Goal: Navigation & Orientation: Understand site structure

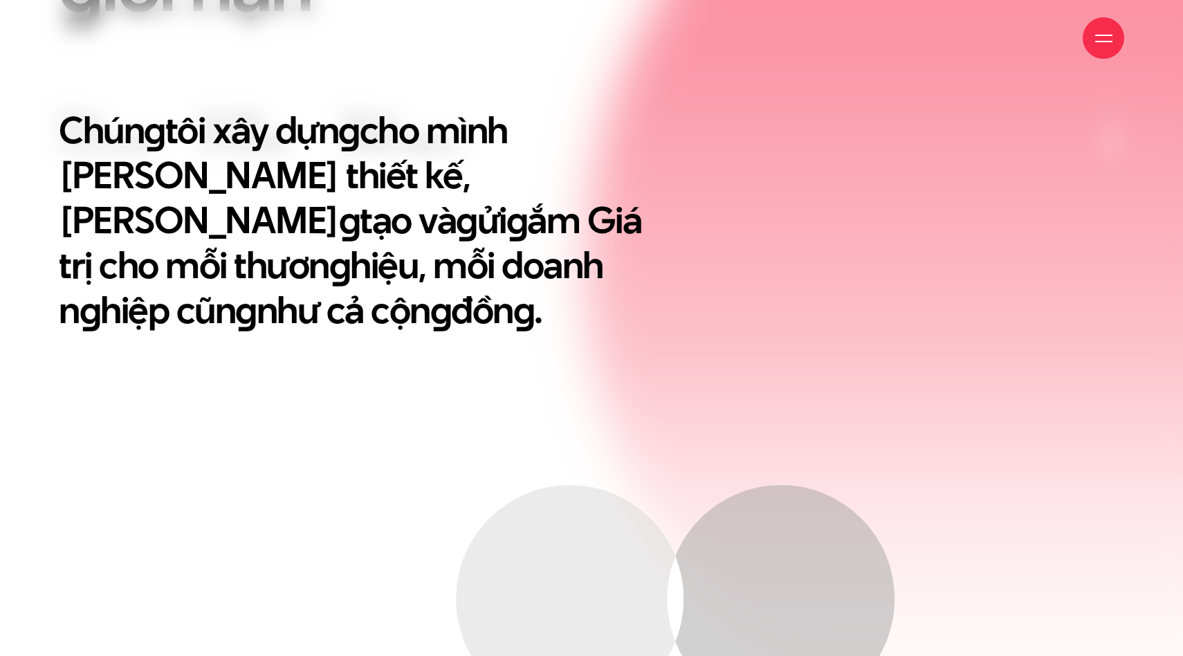
scroll to position [759, 0]
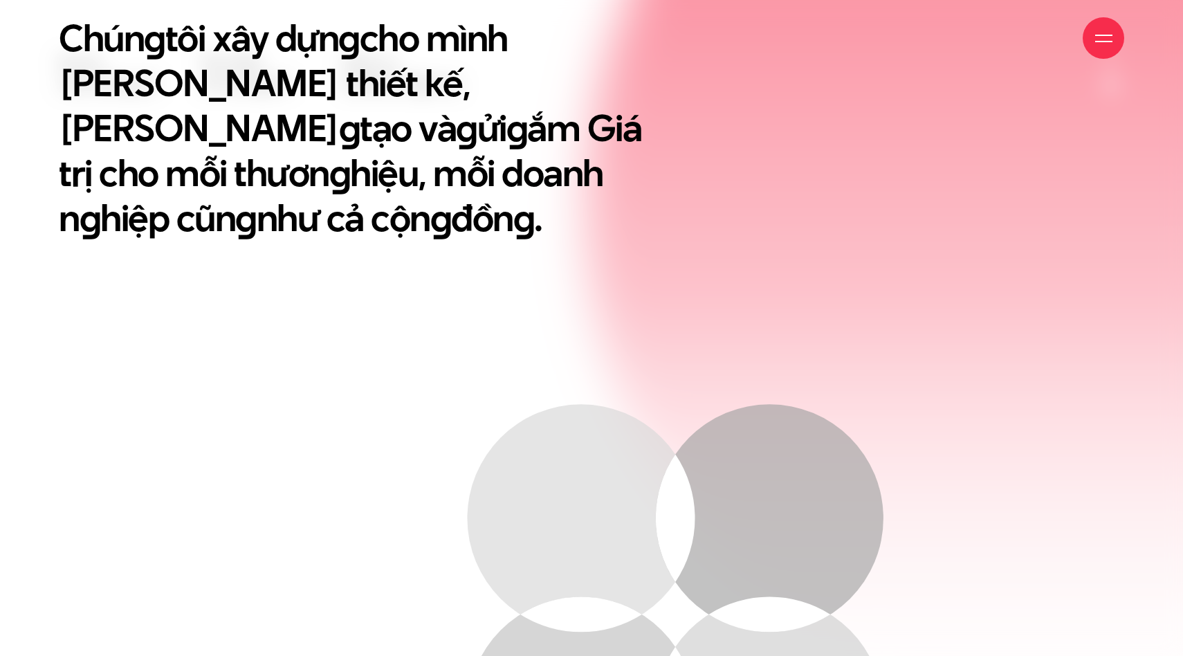
click at [1100, 21] on div at bounding box center [1104, 38] width 42 height 42
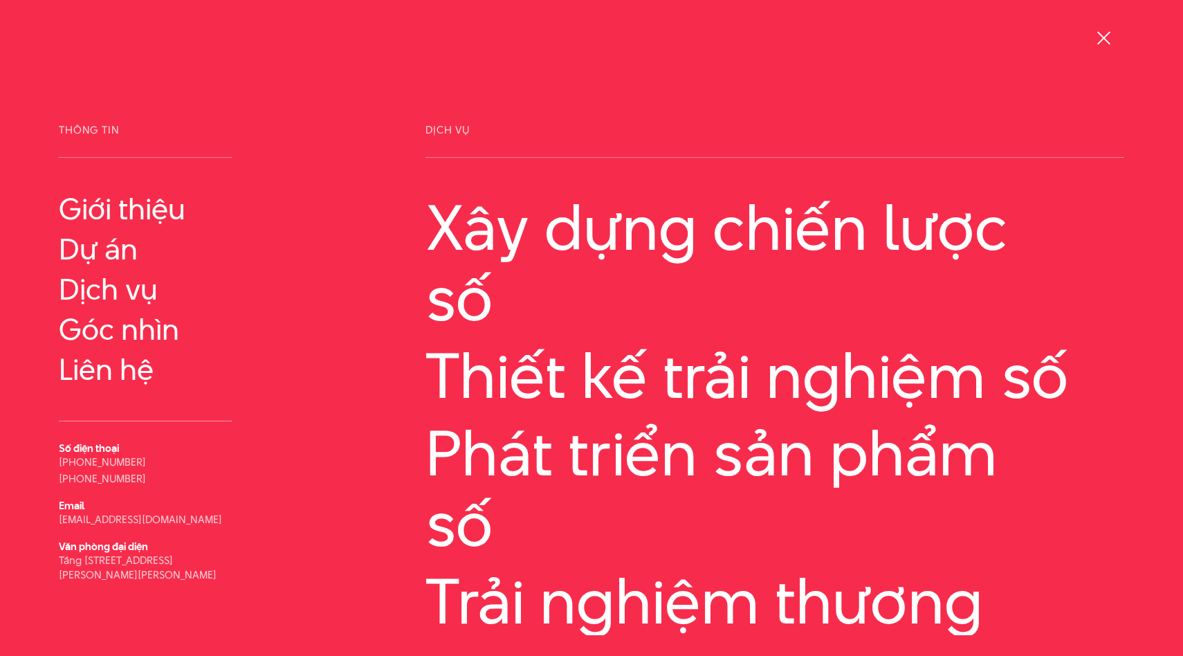
click at [1112, 37] on div at bounding box center [1104, 38] width 17 height 17
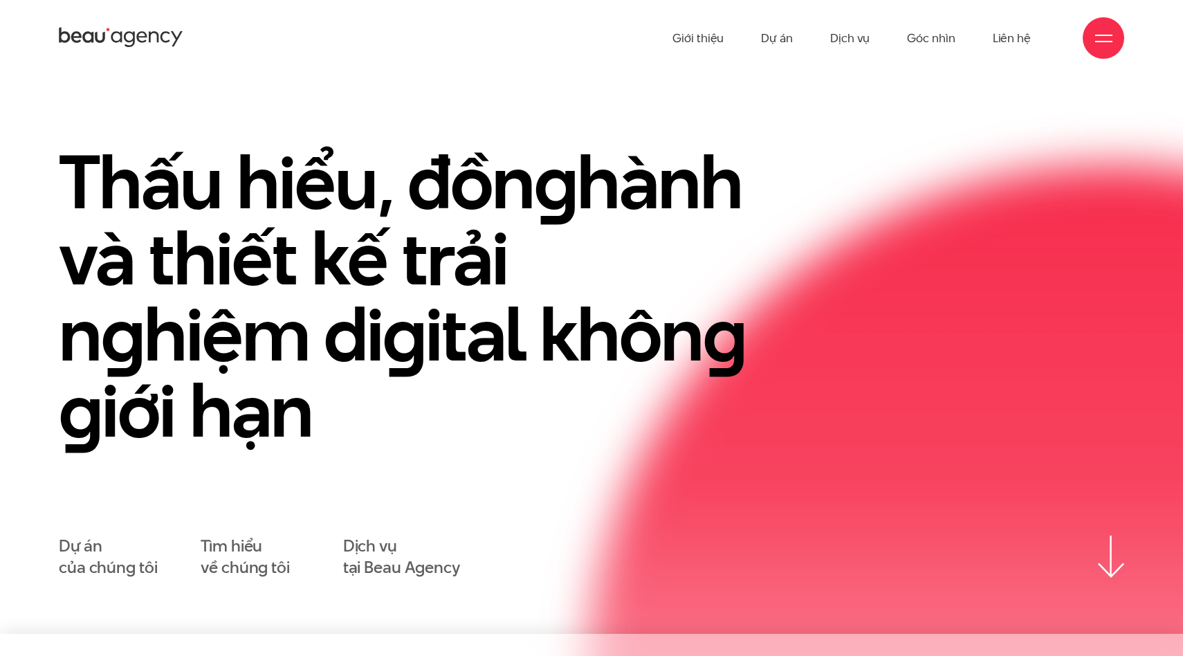
scroll to position [0, 0]
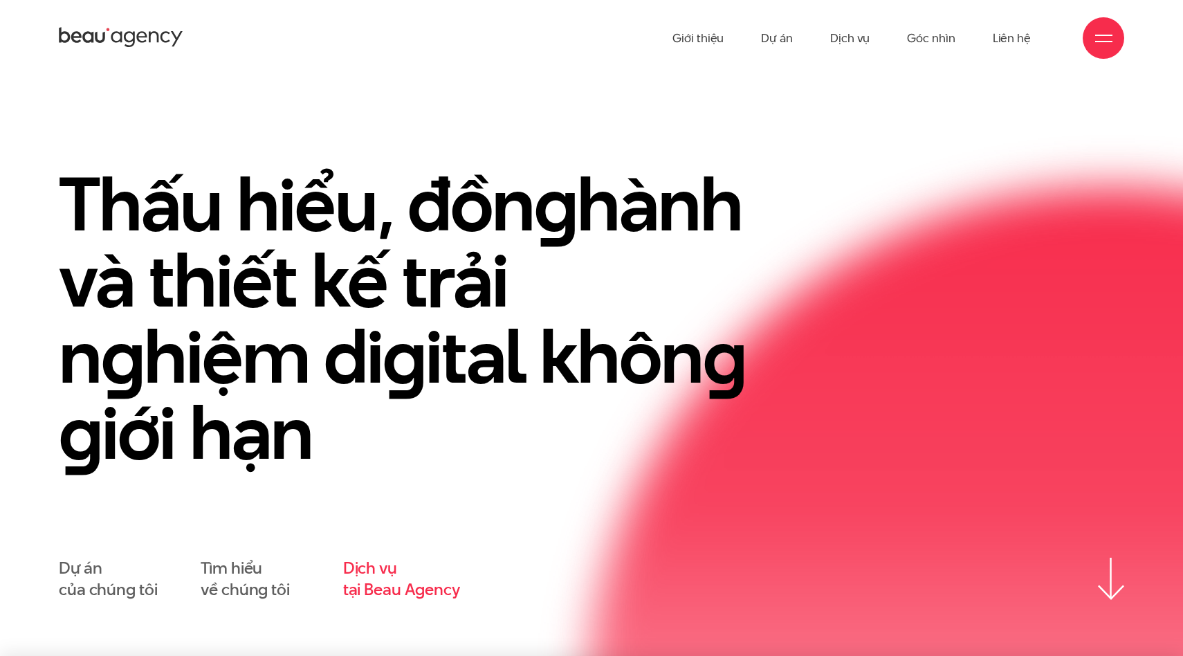
click at [359, 572] on link "Dịch vụ tại Beau Agency" at bounding box center [401, 579] width 117 height 43
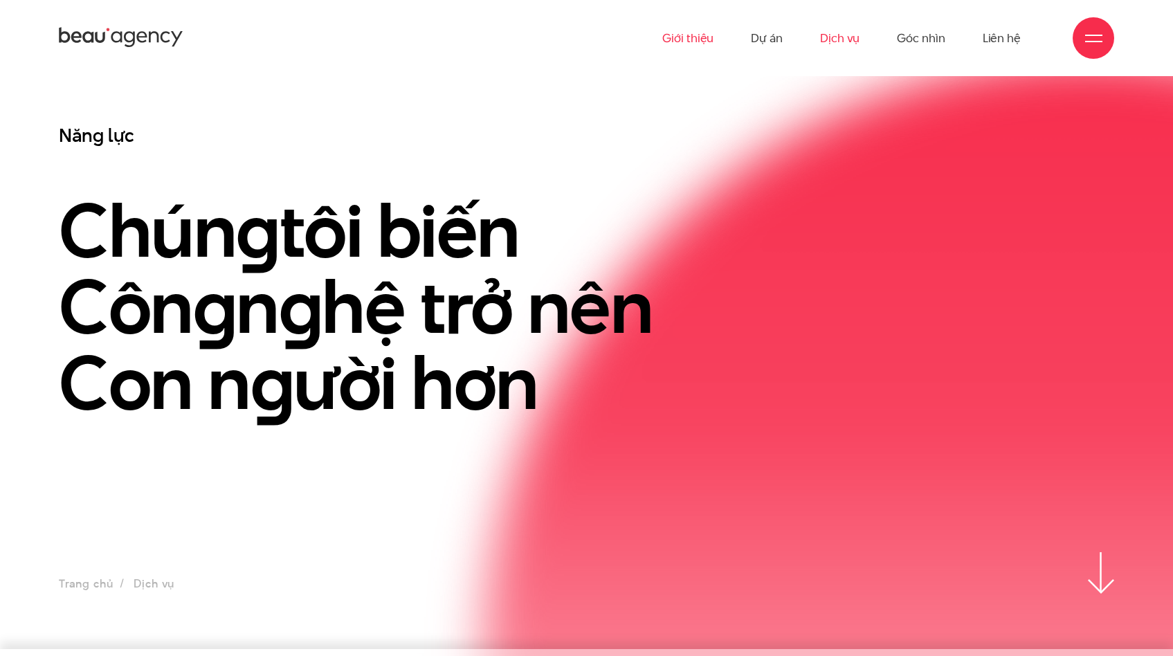
click at [684, 46] on link "Giới thiệu" at bounding box center [687, 38] width 51 height 76
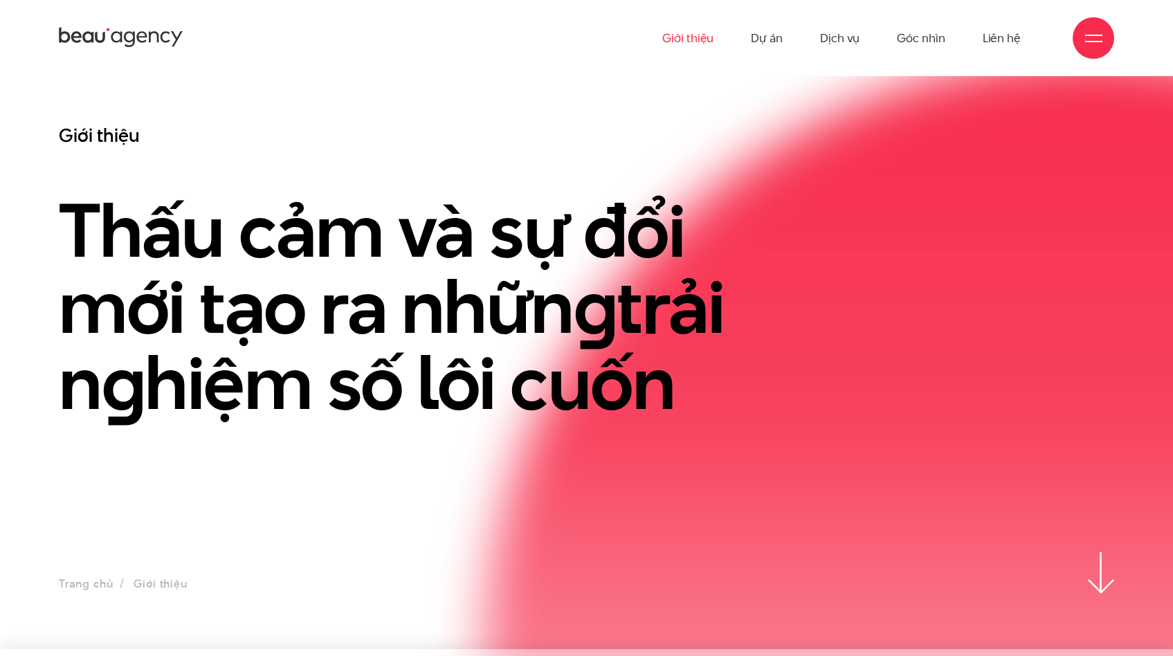
click at [140, 59] on div "Giới thiệu Dự án Dịch vụ Góc nhìn Liên hệ" at bounding box center [586, 38] width 1055 height 76
click at [139, 51] on div "Giới thiệu Dự án Dịch vụ Góc nhìn Liên hệ" at bounding box center [586, 38] width 1055 height 76
click at [129, 44] on icon at bounding box center [121, 38] width 125 height 24
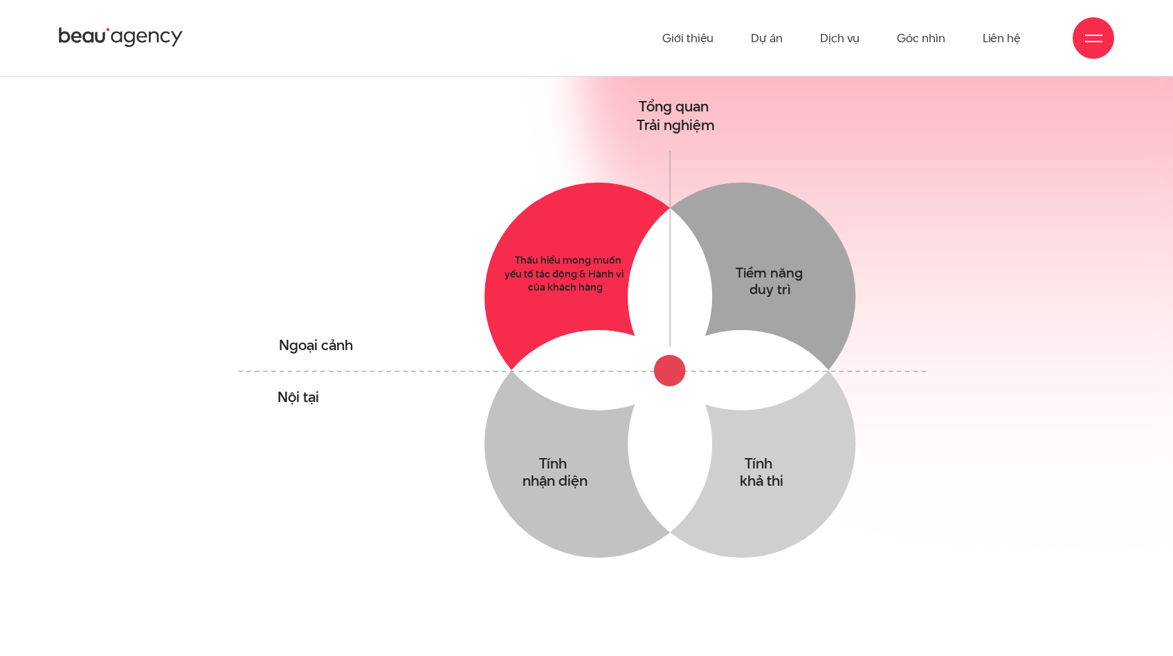
scroll to position [1001, 0]
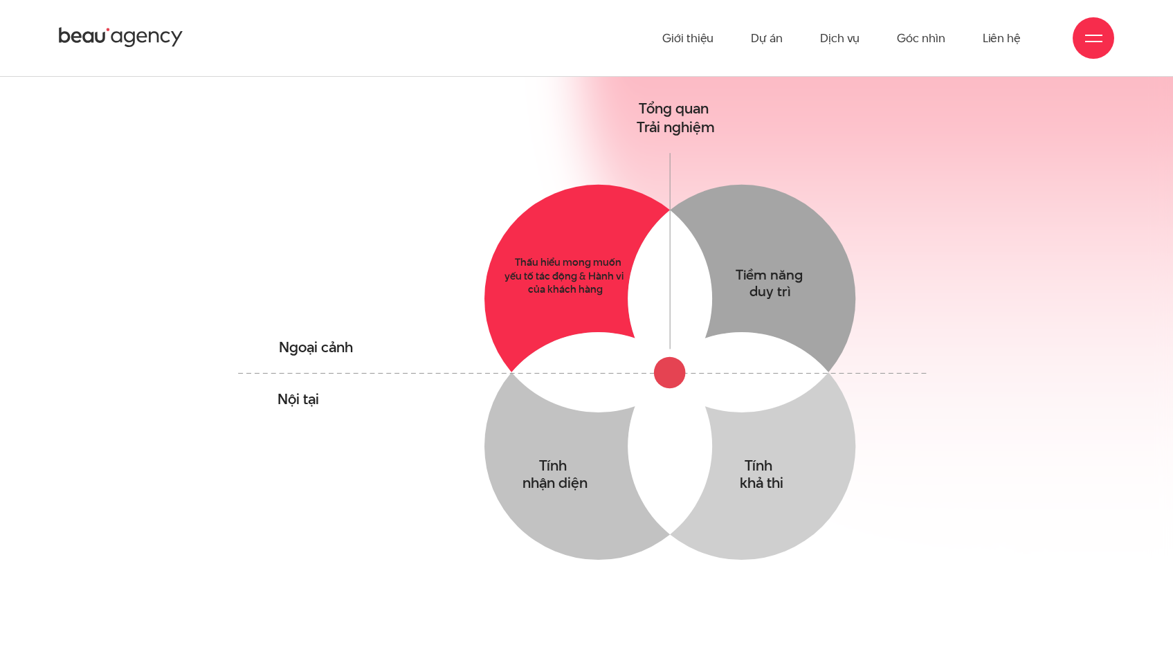
click at [546, 302] on circle at bounding box center [598, 299] width 228 height 228
click at [559, 275] on circle at bounding box center [598, 299] width 228 height 228
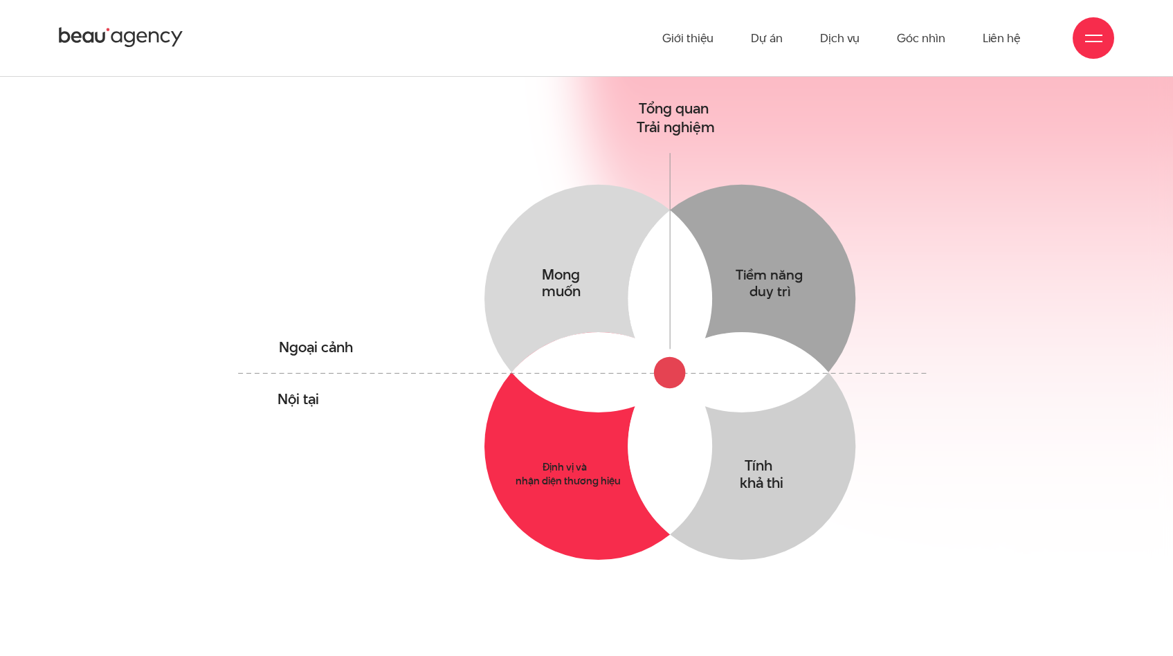
click at [590, 471] on circle at bounding box center [598, 446] width 228 height 228
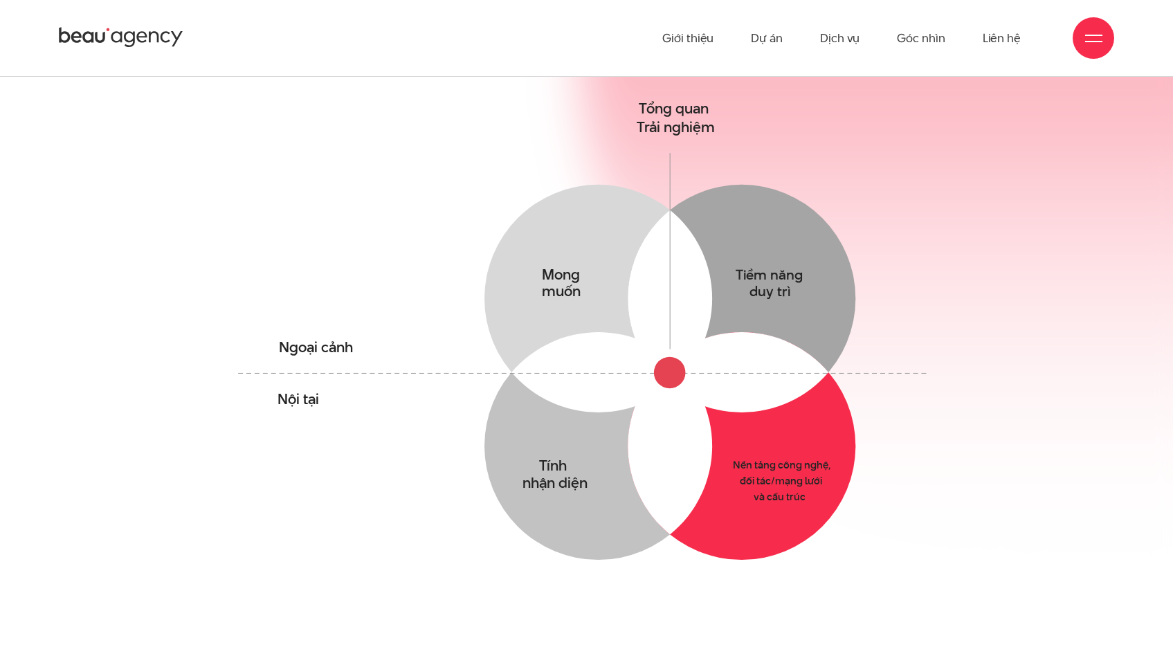
click at [732, 474] on circle at bounding box center [742, 446] width 228 height 228
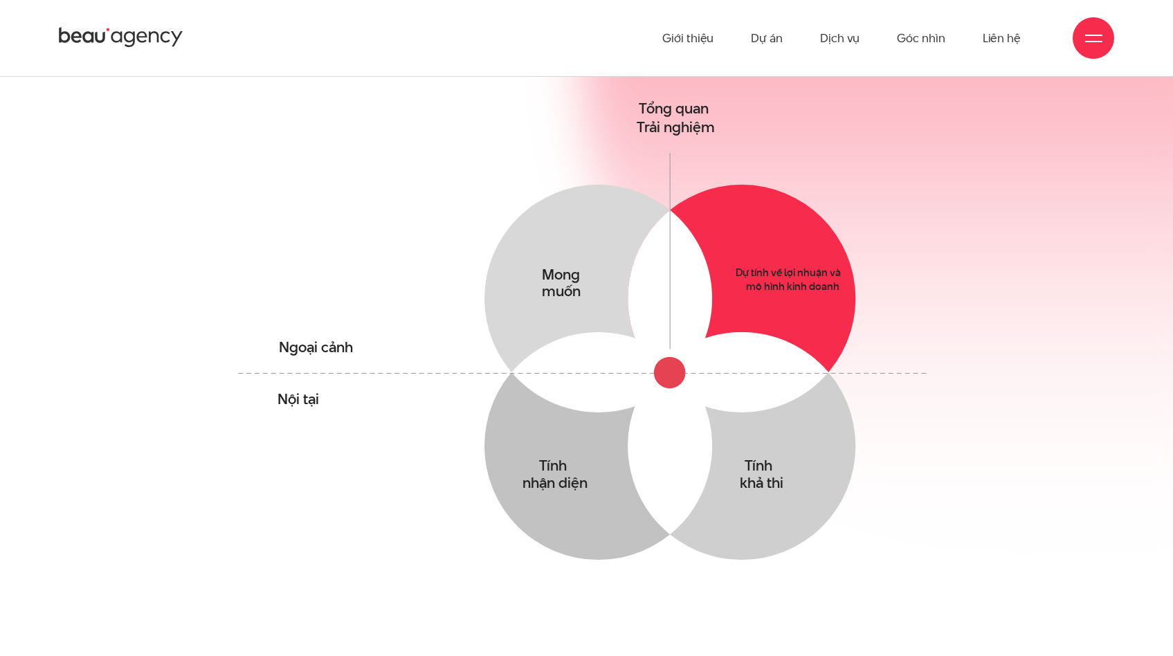
click at [763, 257] on circle at bounding box center [742, 299] width 228 height 228
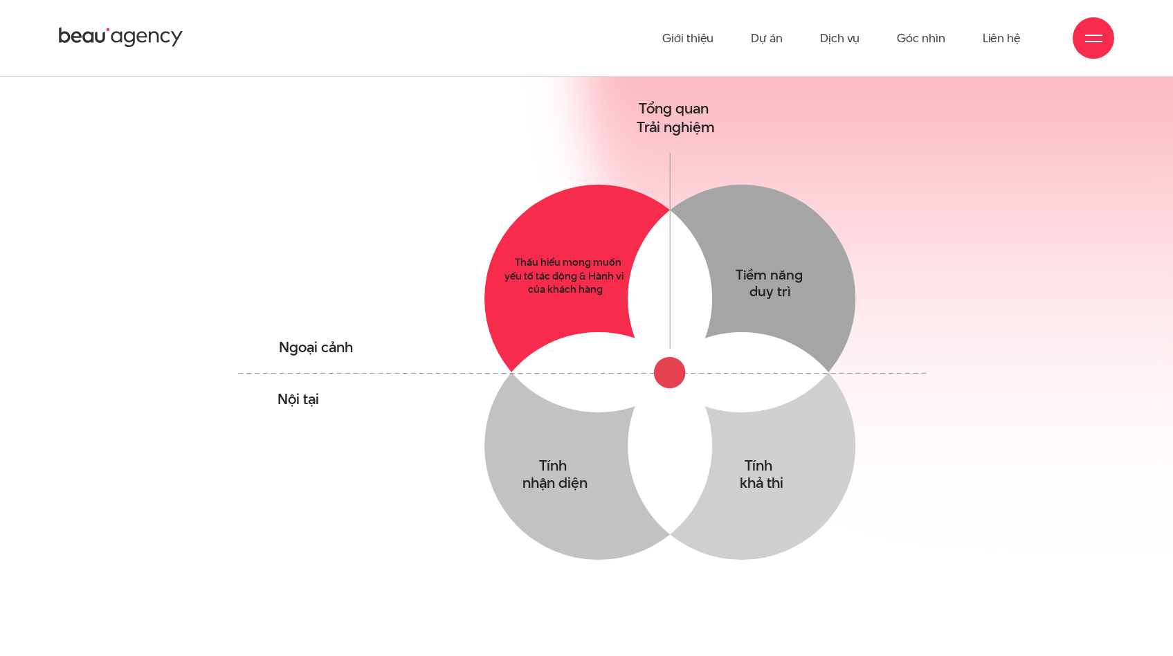
click at [520, 287] on circle at bounding box center [598, 299] width 228 height 228
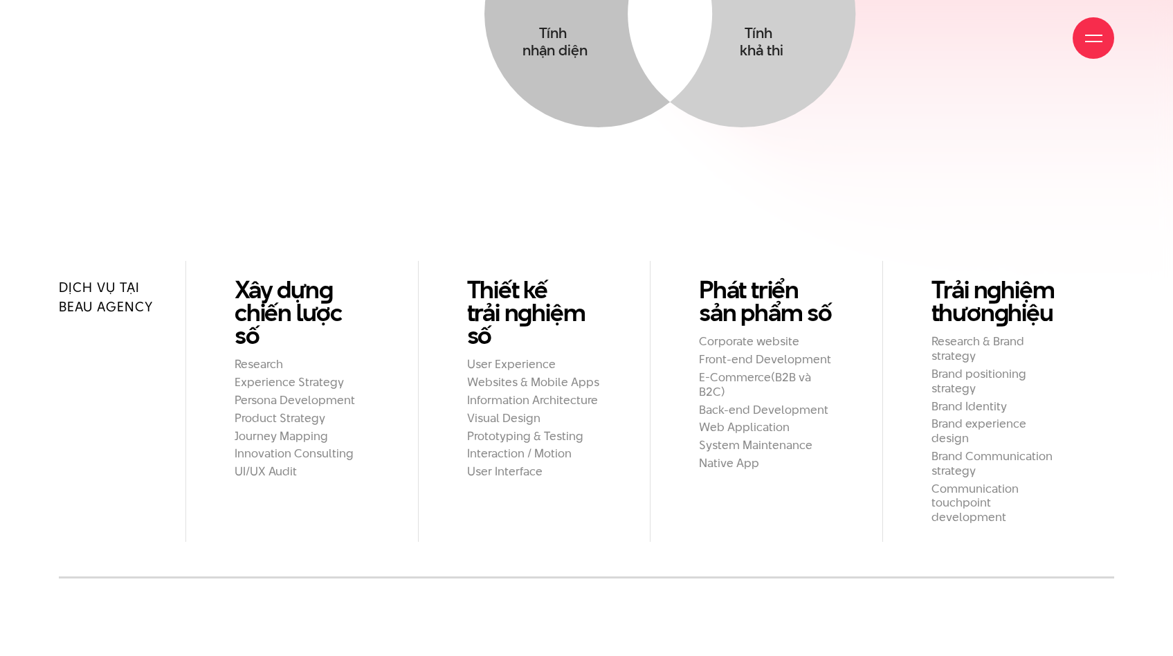
scroll to position [1471, 0]
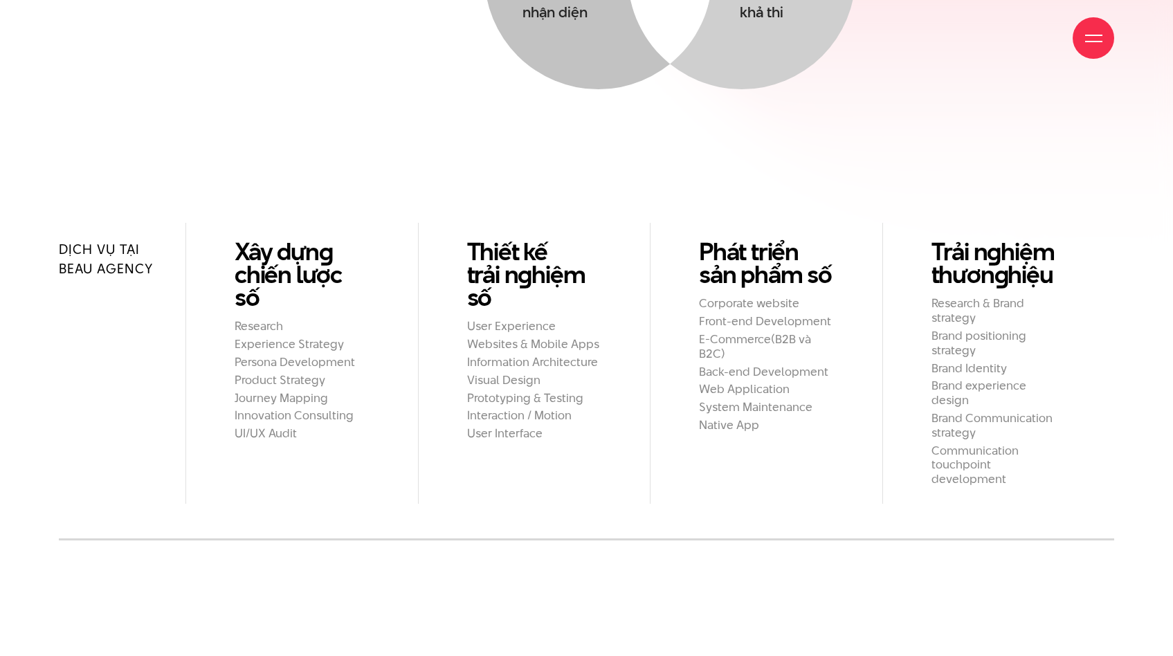
click at [279, 282] on link "Xây dựn g chiến lược số" at bounding box center [302, 274] width 135 height 69
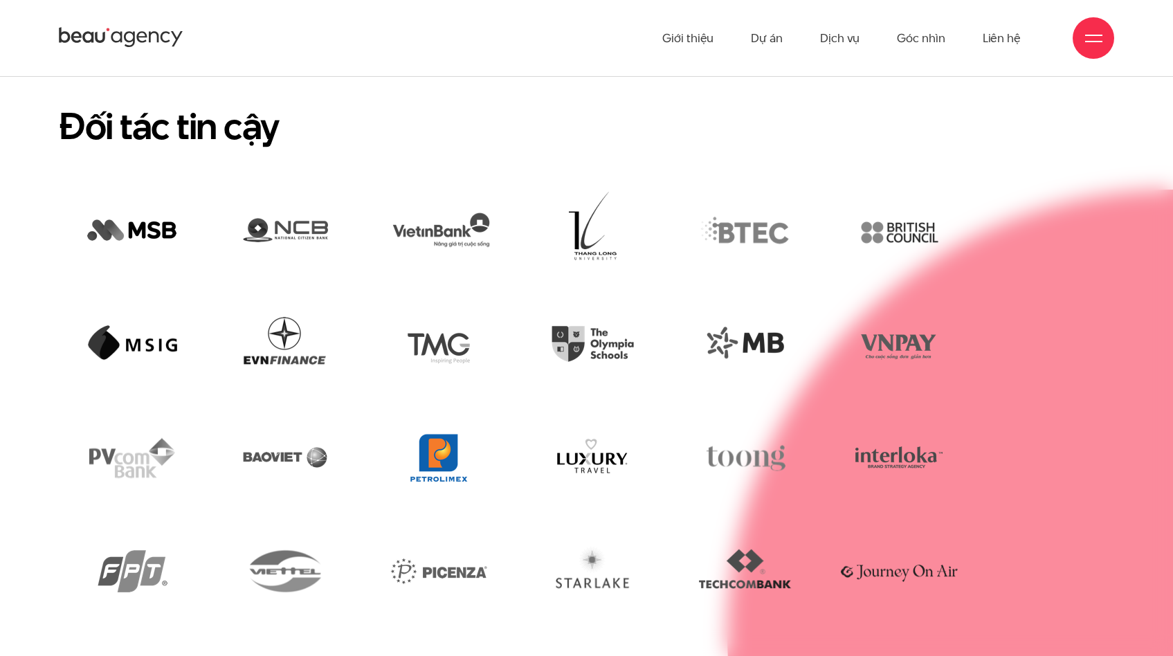
scroll to position [3441, 0]
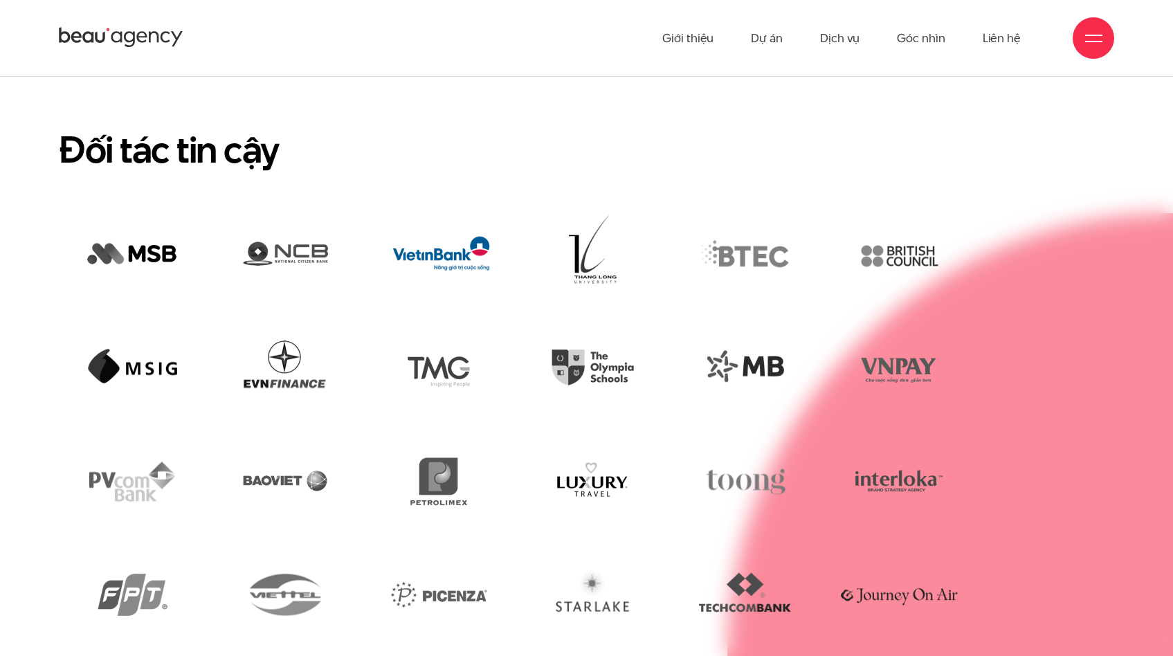
click at [460, 211] on img at bounding box center [438, 255] width 133 height 90
click at [737, 338] on img at bounding box center [745, 368] width 131 height 90
click at [876, 338] on img at bounding box center [898, 368] width 131 height 90
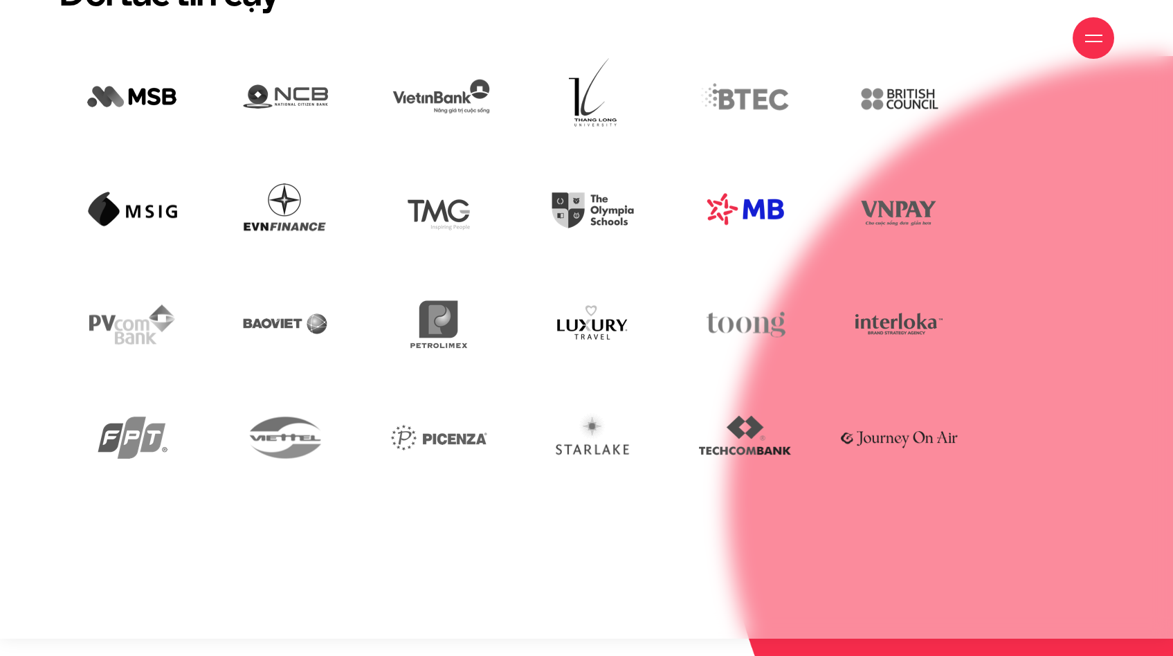
scroll to position [3607, 0]
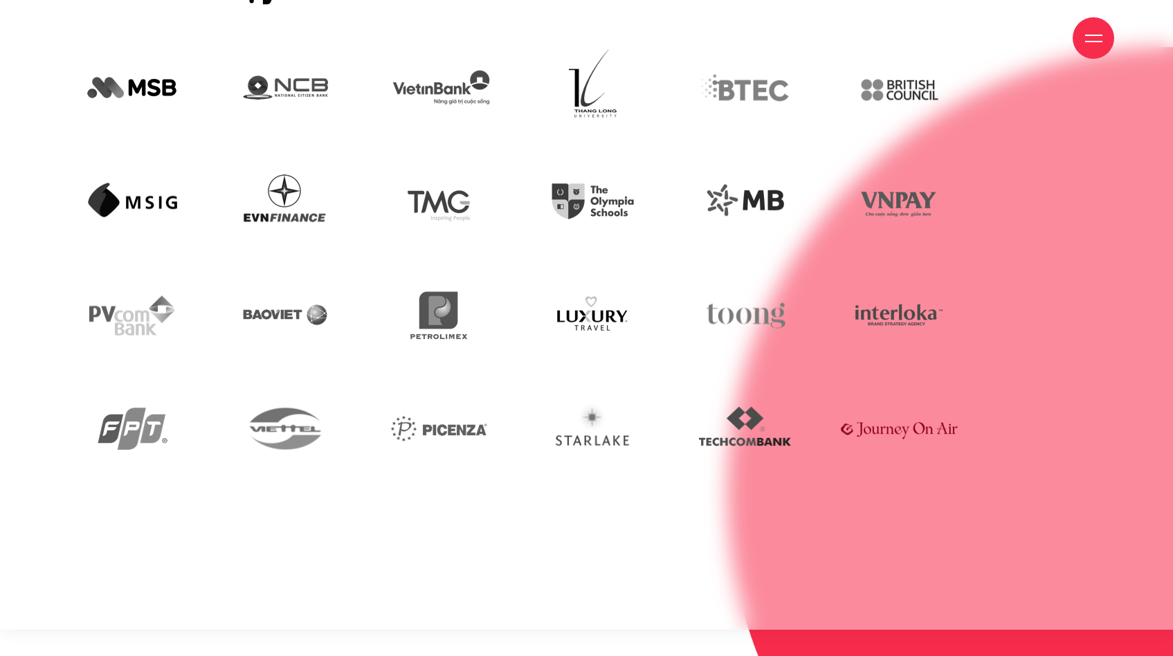
click at [888, 402] on img at bounding box center [898, 428] width 131 height 90
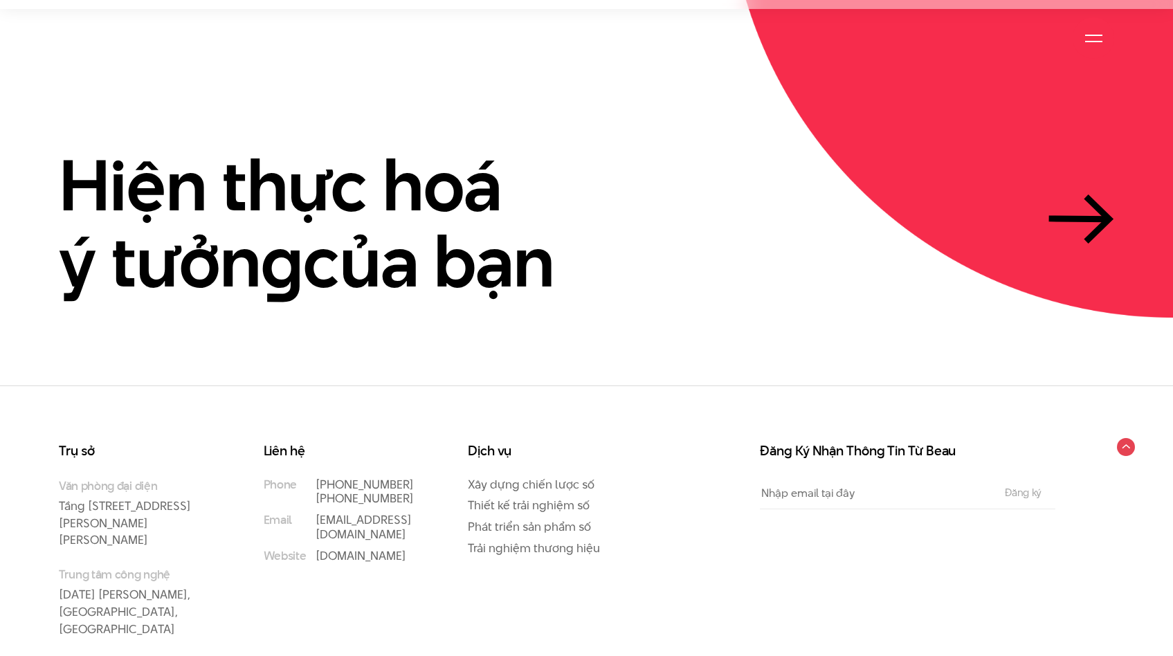
scroll to position [4245, 0]
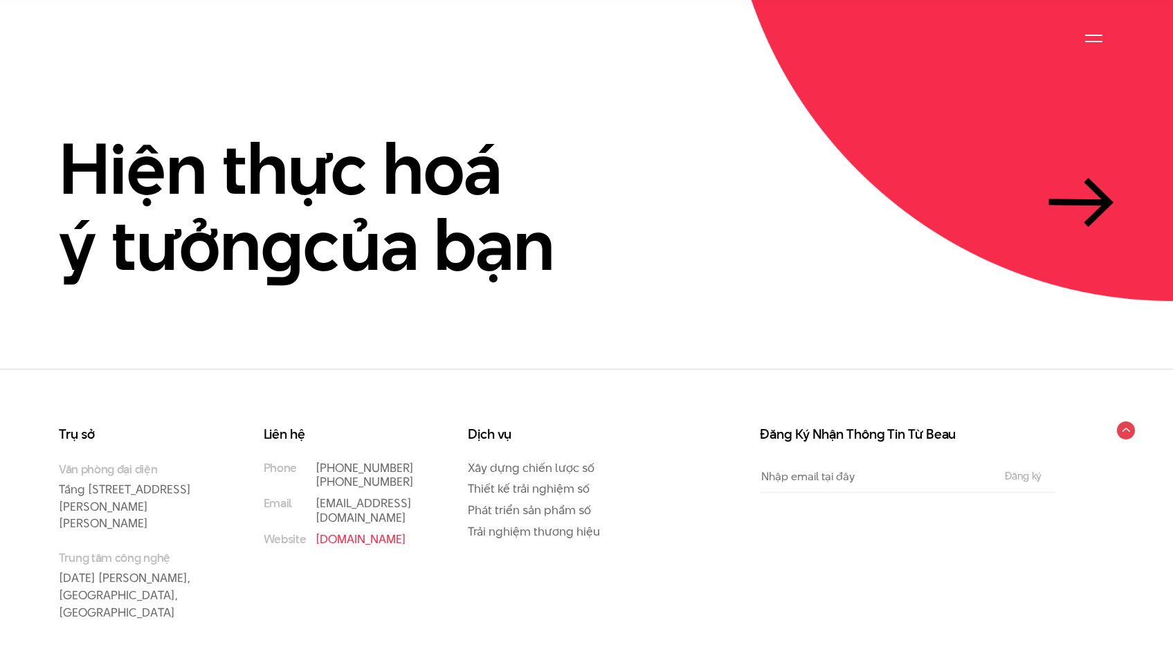
click at [332, 531] on link "[DOMAIN_NAME]" at bounding box center [361, 539] width 91 height 17
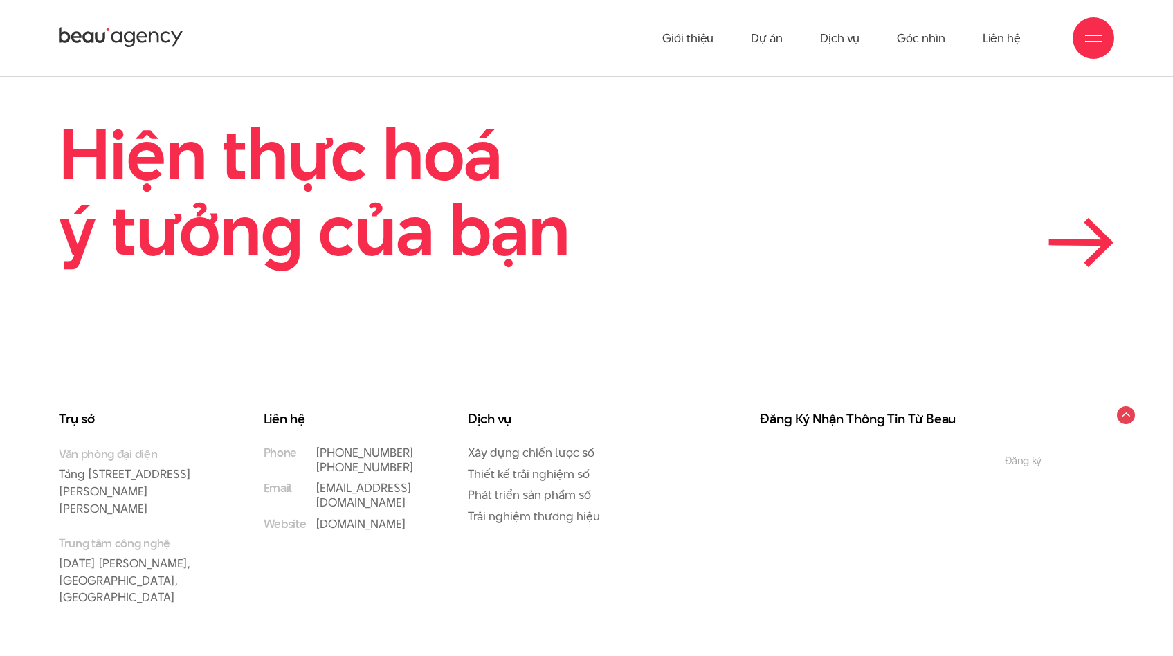
scroll to position [4928, 0]
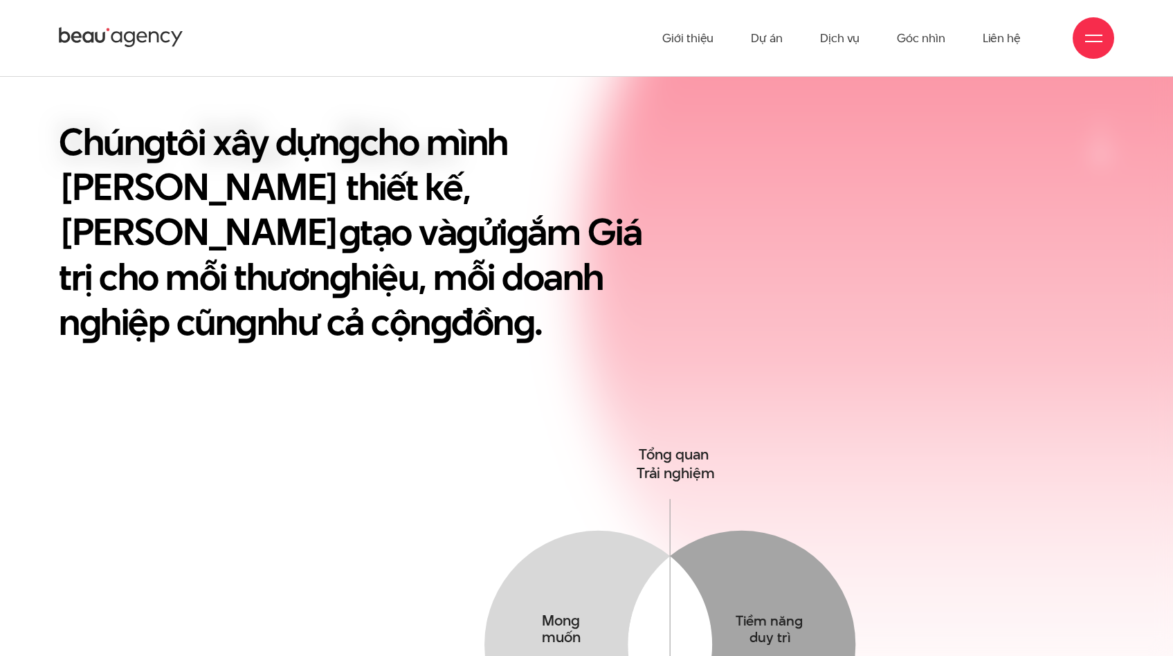
scroll to position [644, 0]
